Goal: Transaction & Acquisition: Purchase product/service

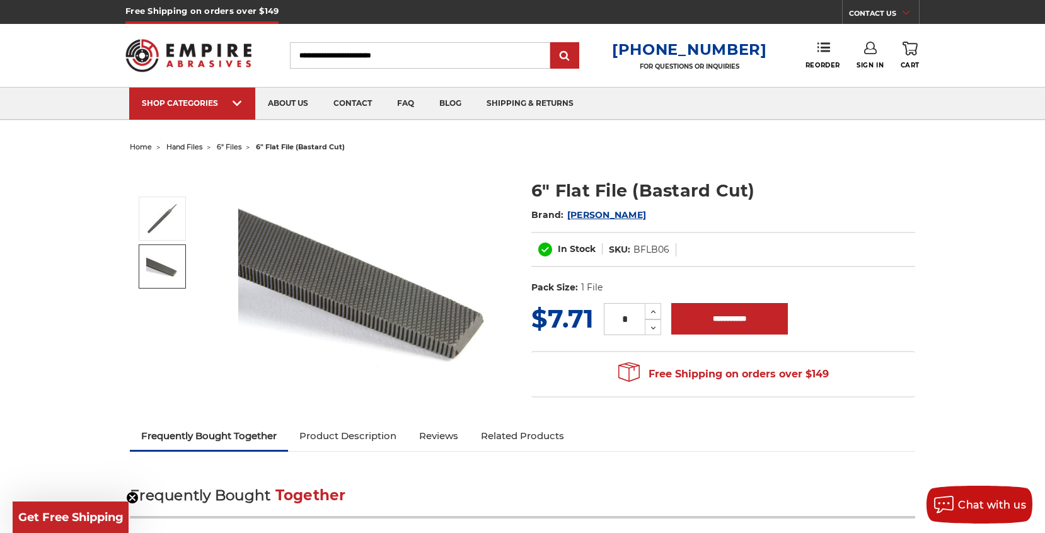
click at [168, 266] on img at bounding box center [162, 267] width 32 height 24
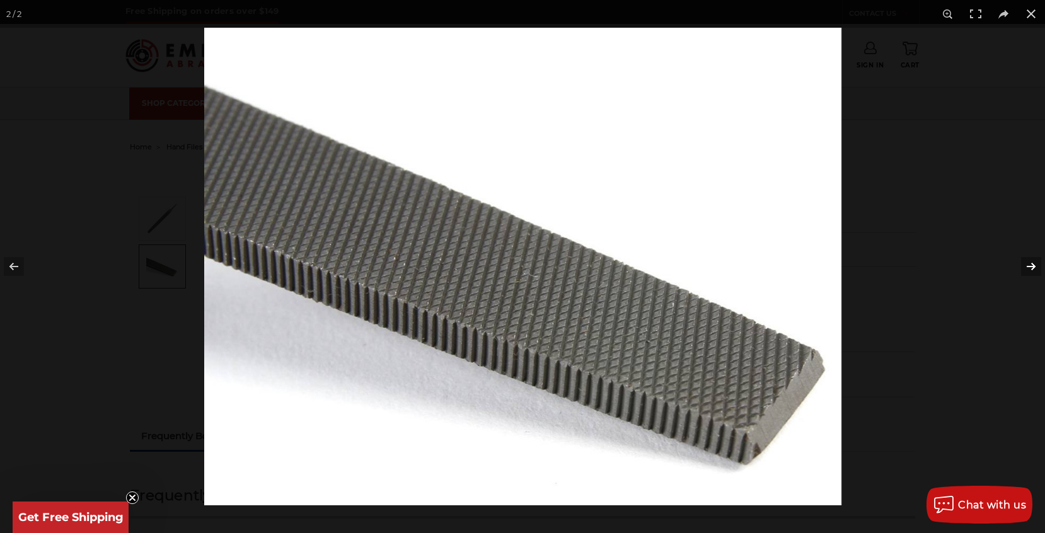
click at [1033, 266] on button at bounding box center [1023, 266] width 44 height 63
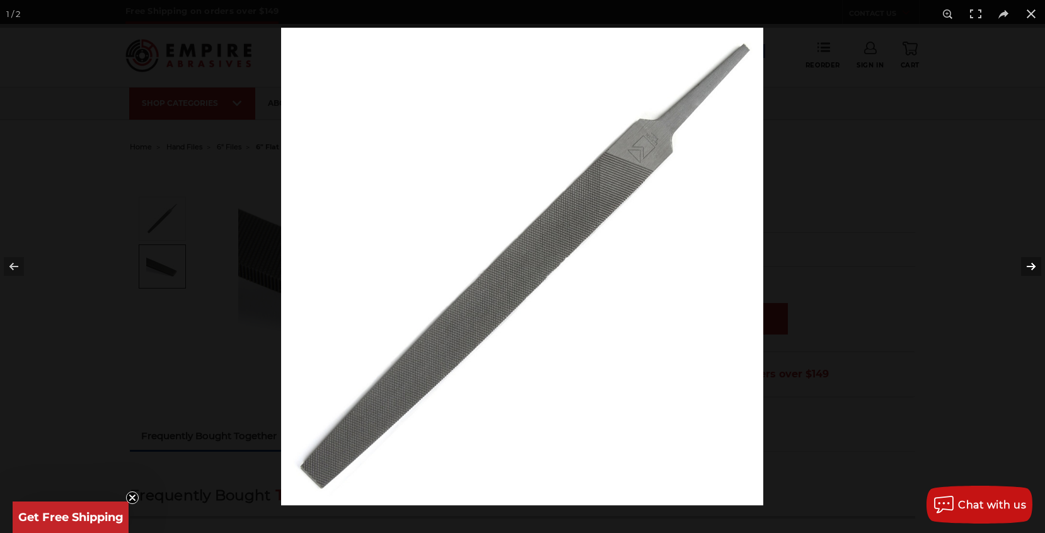
click at [1033, 266] on button at bounding box center [1023, 266] width 44 height 63
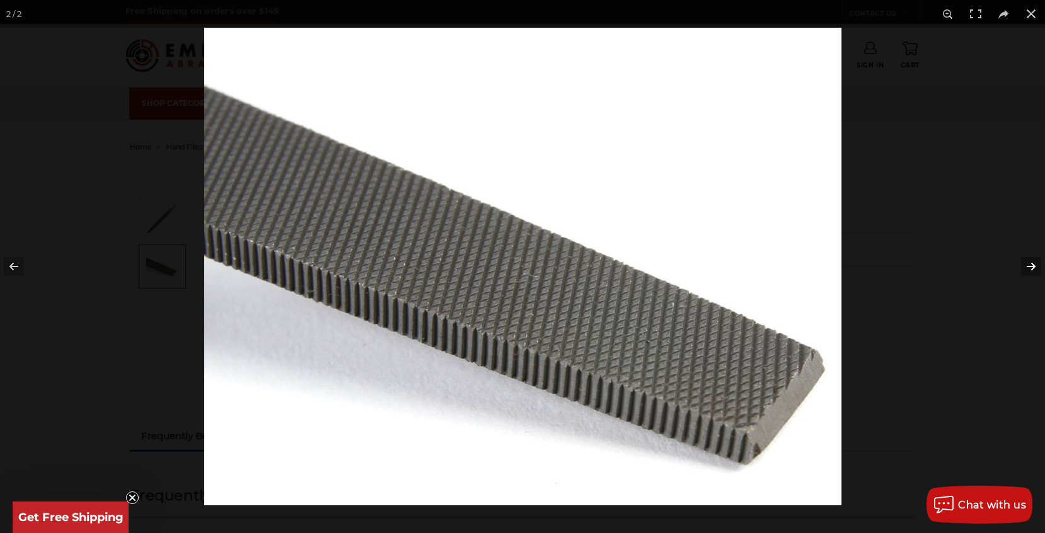
click at [1033, 266] on button at bounding box center [1023, 266] width 44 height 63
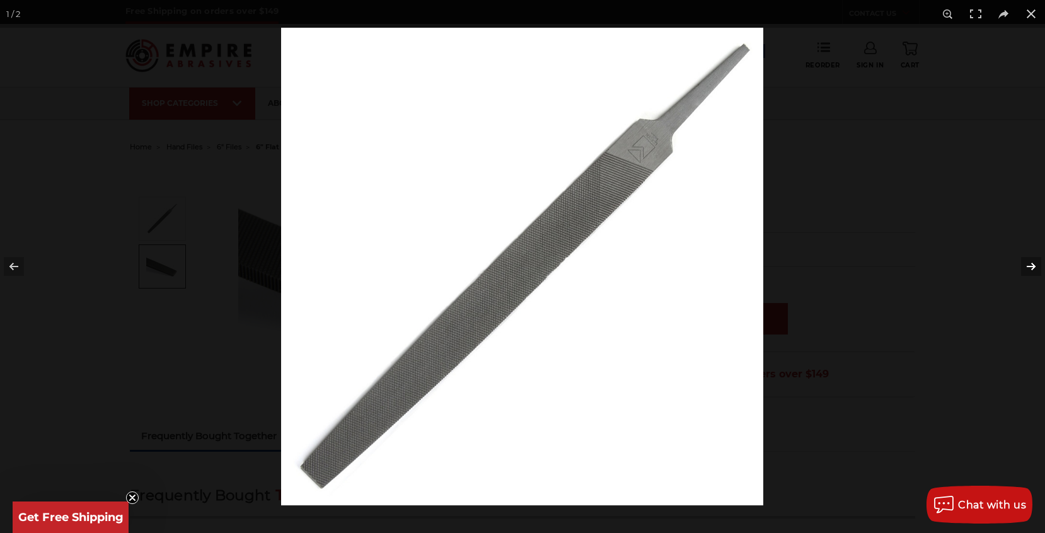
click at [1033, 266] on button at bounding box center [1023, 266] width 44 height 63
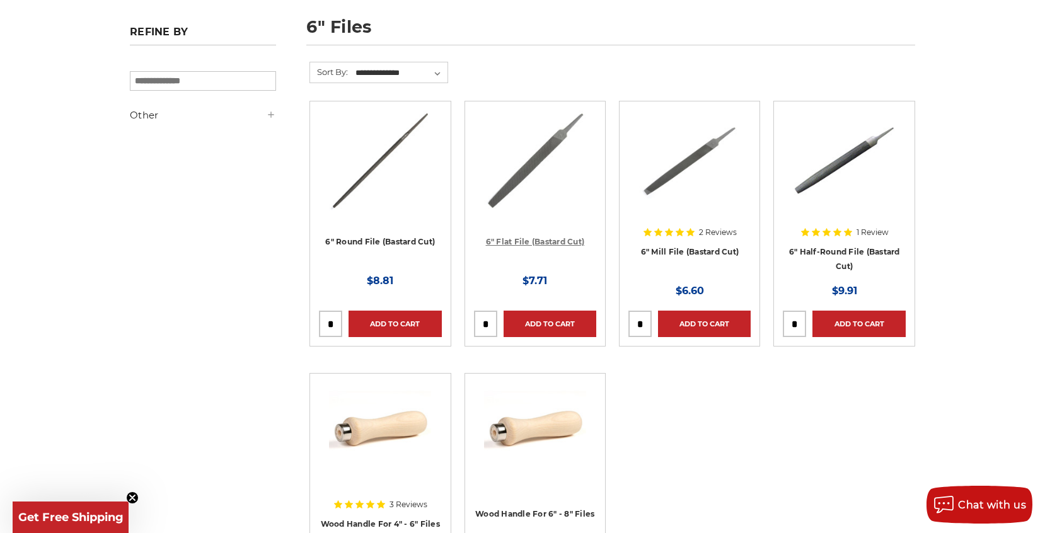
click at [538, 238] on link "6" Flat File (Bastard Cut)" at bounding box center [535, 241] width 99 height 9
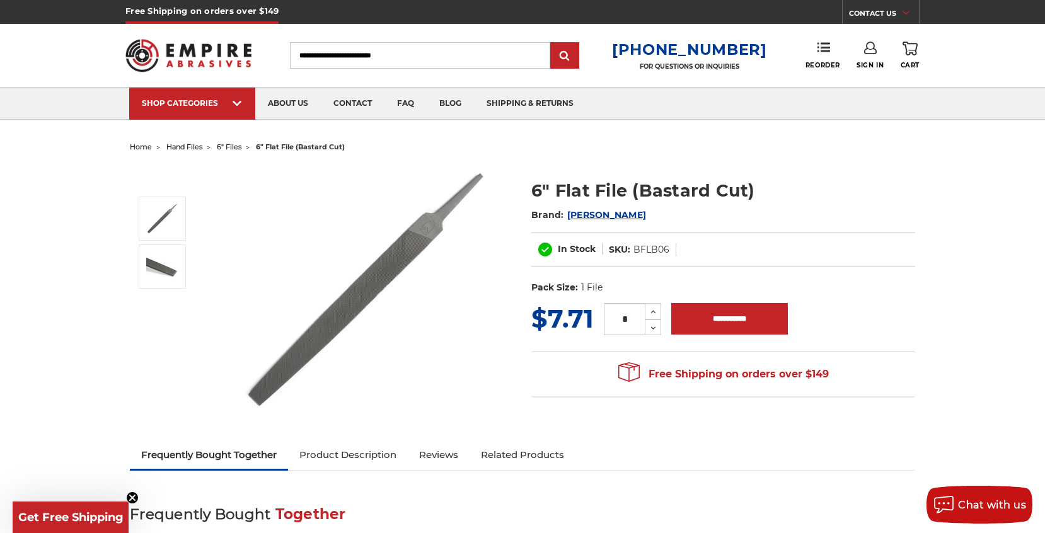
click at [382, 282] on img at bounding box center [364, 290] width 252 height 250
